Goal: Use online tool/utility: Utilize a website feature to perform a specific function

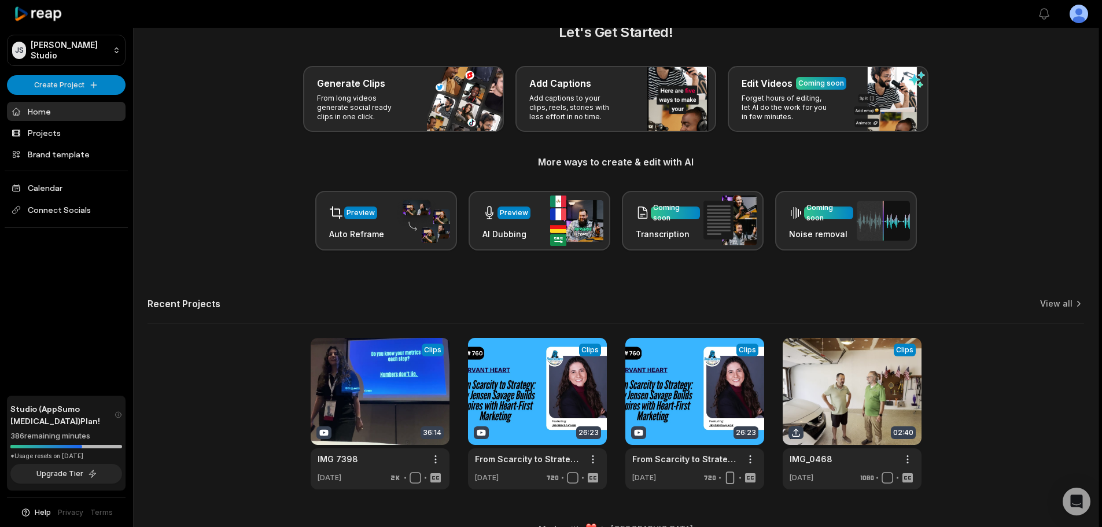
scroll to position [50, 0]
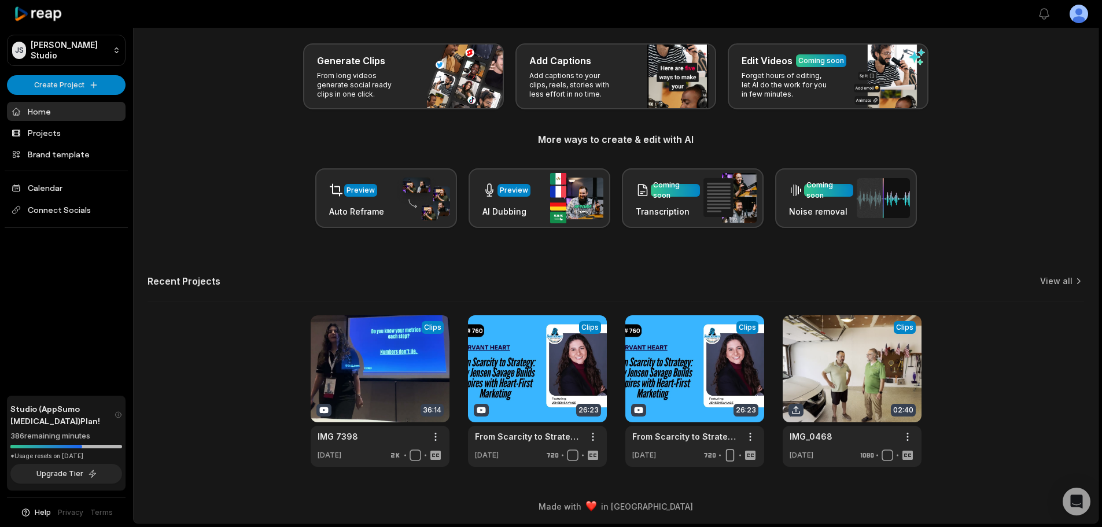
click at [1062, 273] on div "Let's Get Started! Generate Clips From long videos generate social ready clips …" at bounding box center [616, 232] width 964 height 467
drag, startPoint x: 1068, startPoint y: 296, endPoint x: 1071, endPoint y: 288, distance: 8.8
click at [1069, 295] on div "Recent Projects View all" at bounding box center [616, 288] width 937 height 26
click at [1073, 281] on icon at bounding box center [1079, 281] width 12 height 12
click at [1061, 282] on link "View all" at bounding box center [1056, 281] width 32 height 12
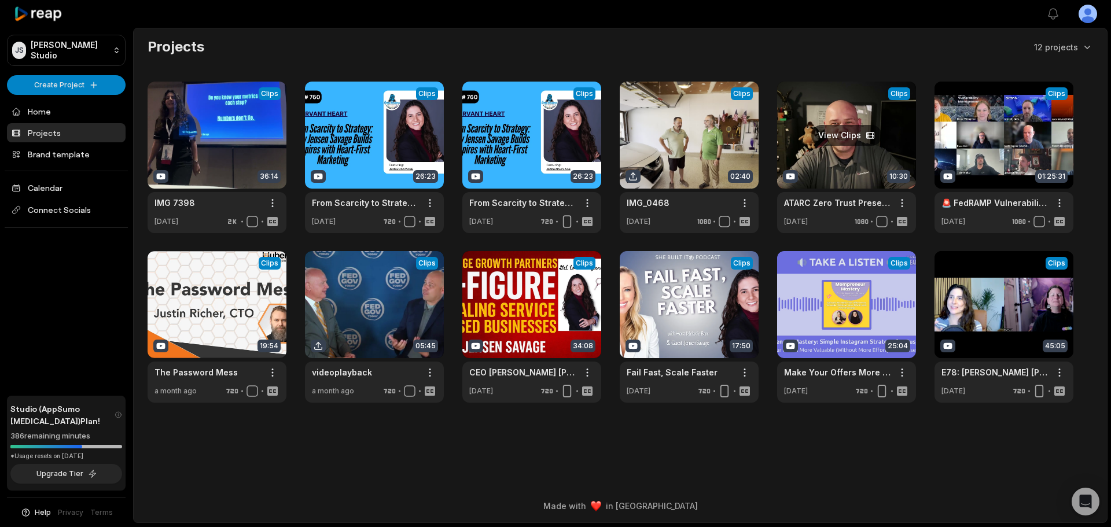
drag, startPoint x: 835, startPoint y: 139, endPoint x: 815, endPoint y: 146, distance: 21.6
click at [835, 139] on link at bounding box center [846, 158] width 139 height 152
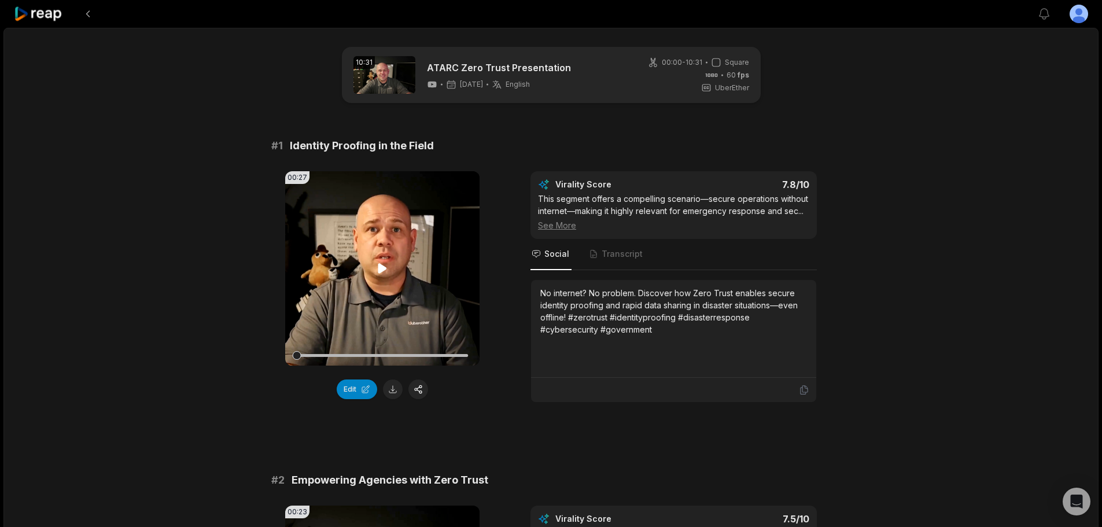
click at [380, 259] on video "Your browser does not support mp4 format." at bounding box center [382, 268] width 194 height 194
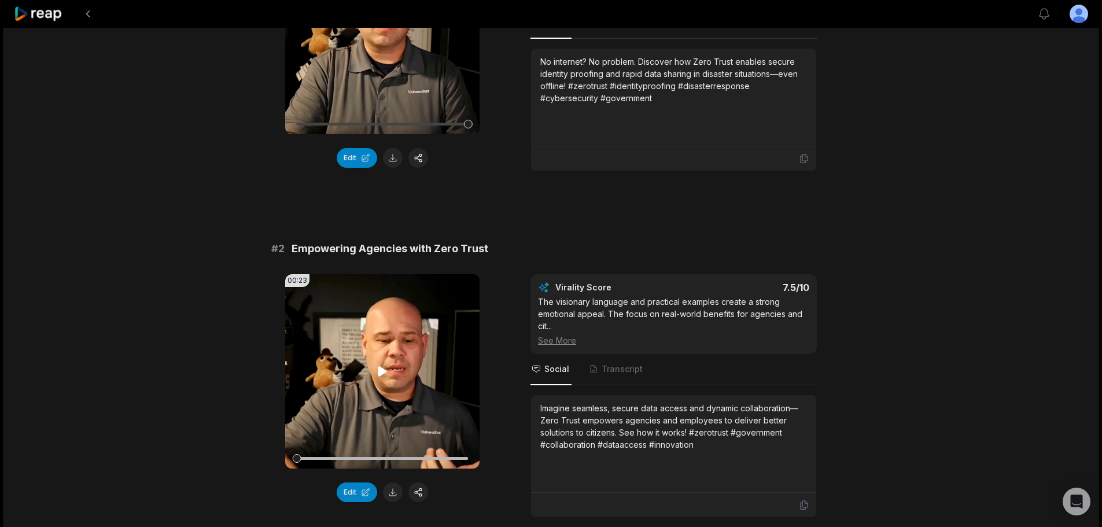
scroll to position [289, 0]
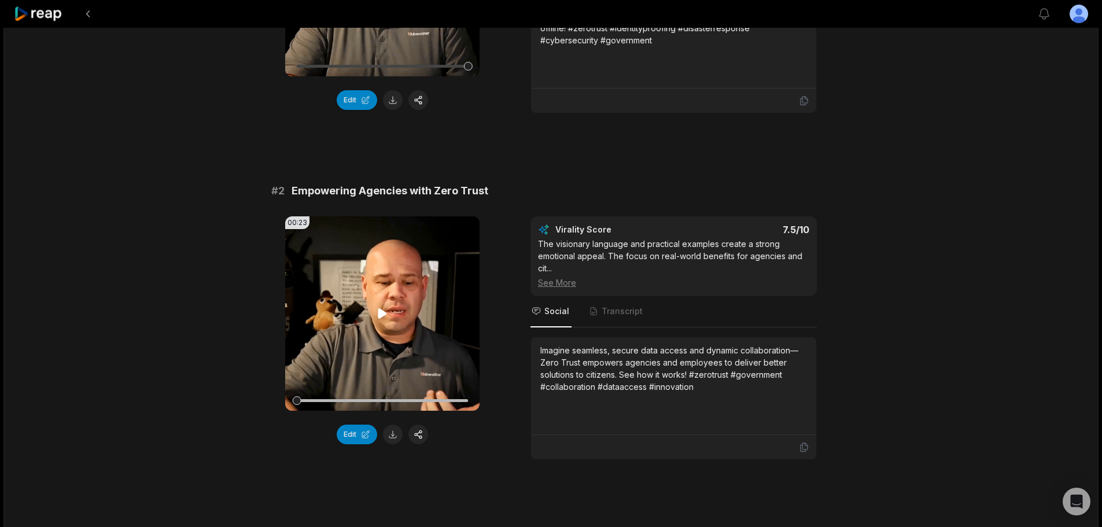
click at [379, 311] on icon at bounding box center [382, 313] width 9 height 10
click at [382, 314] on icon at bounding box center [382, 314] width 14 height 14
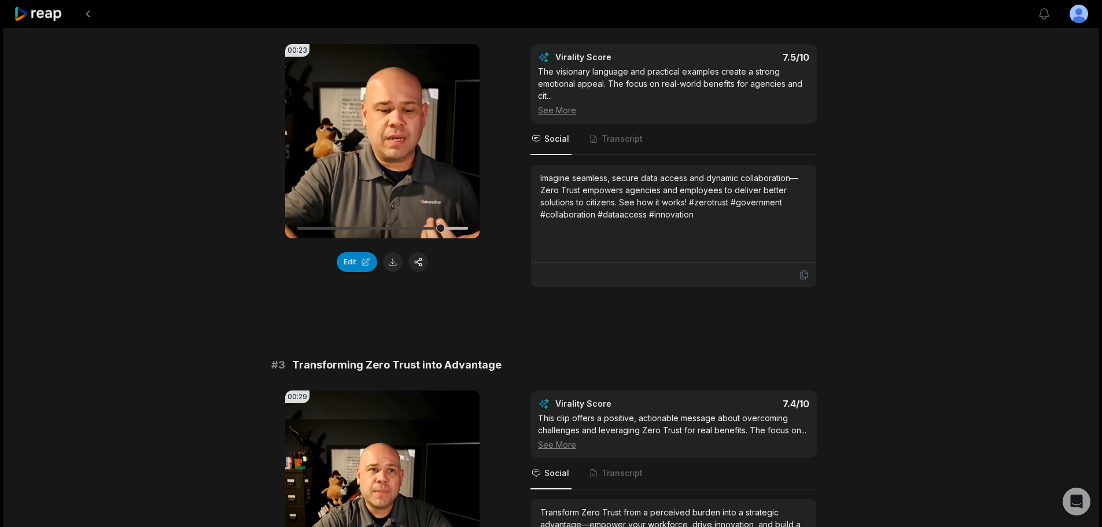
scroll to position [463, 0]
click at [381, 138] on icon at bounding box center [382, 140] width 9 height 10
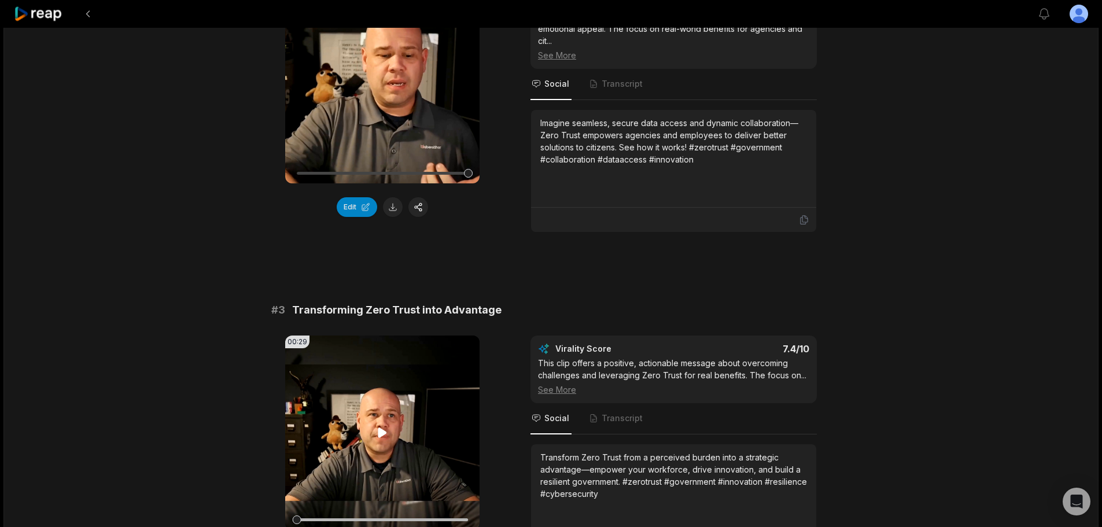
scroll to position [694, 0]
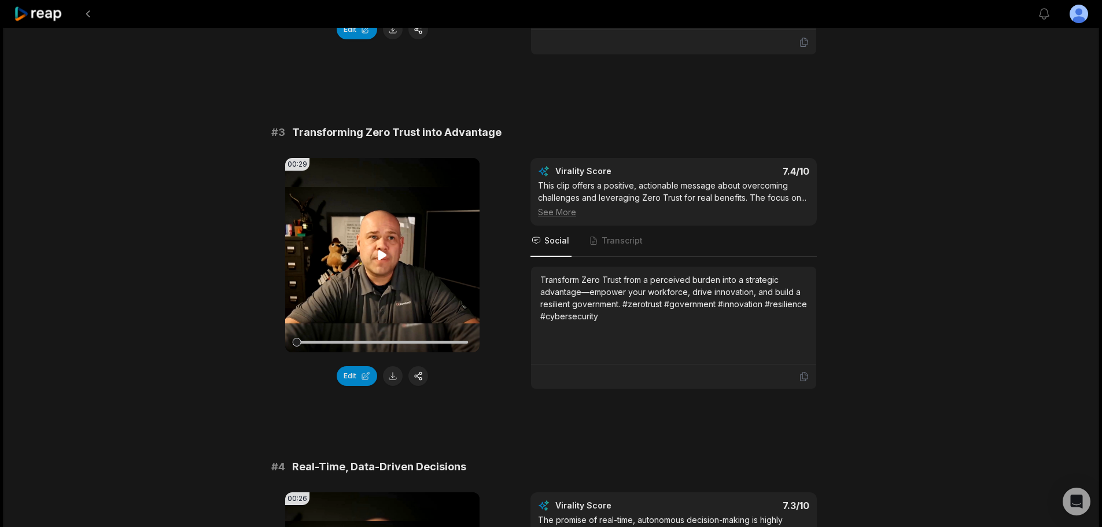
click at [378, 255] on icon at bounding box center [382, 255] width 9 height 10
click at [345, 376] on button "Edit" at bounding box center [357, 376] width 40 height 20
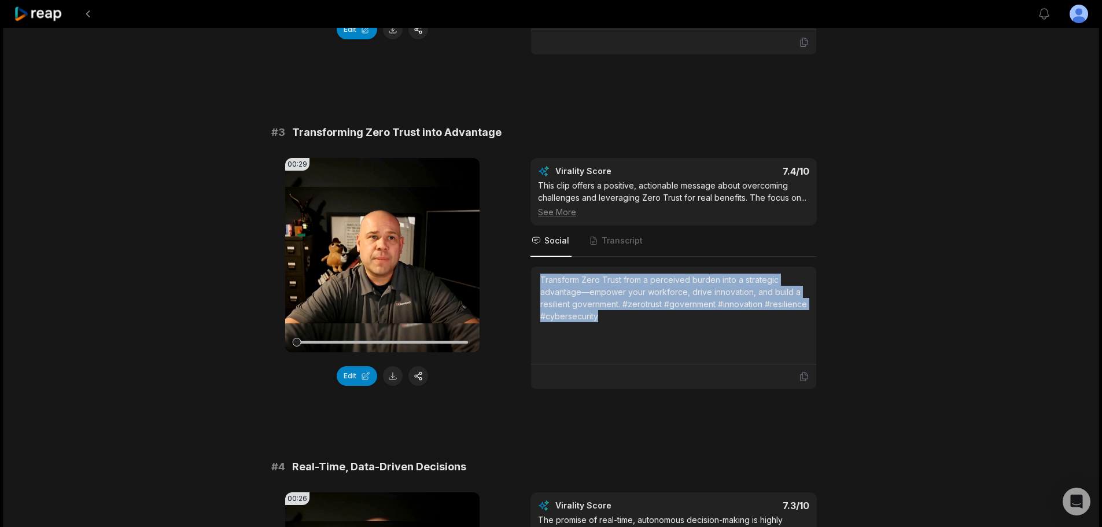
drag, startPoint x: 542, startPoint y: 275, endPoint x: 727, endPoint y: 308, distance: 188.0
click at [727, 308] on div "Transform Zero Trust from a perceived burden into a strategic advantage—empower…" at bounding box center [673, 298] width 267 height 49
click at [698, 293] on div "Transform Zero Trust from a perceived burden into a strategic advantage—empower…" at bounding box center [673, 298] width 267 height 49
drag, startPoint x: 661, startPoint y: 305, endPoint x: 526, endPoint y: 274, distance: 138.4
click at [526, 274] on div "00:29 Your browser does not support mp4 format. Edit Virality Score 7.4 /10 Thi…" at bounding box center [551, 273] width 560 height 231
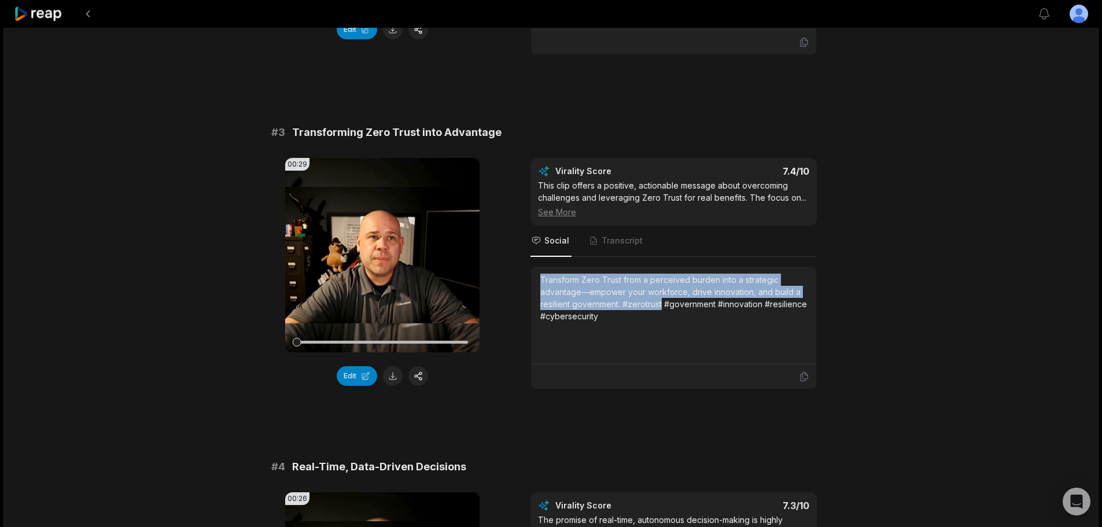
copy div "Transform Zero Trust from a perceived burden into a strategic advantage—empower…"
